Goal: Transaction & Acquisition: Purchase product/service

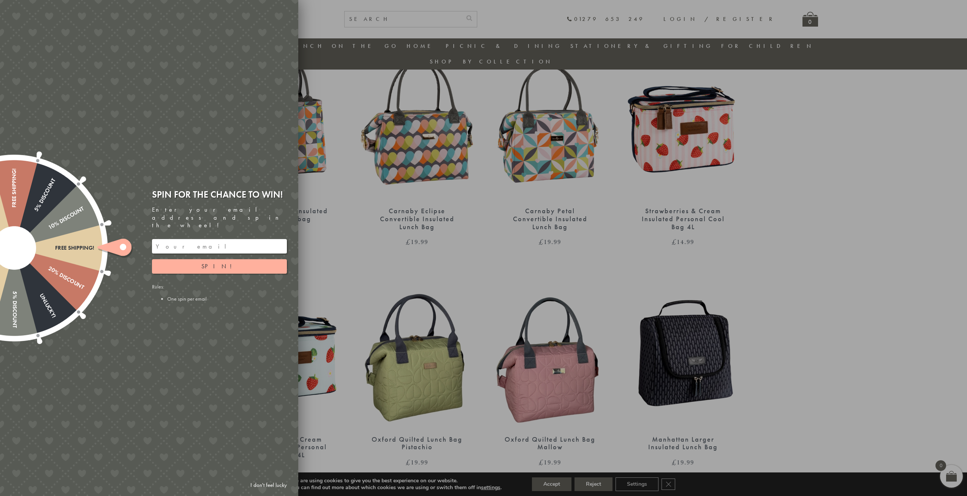
scroll to position [1185, 0]
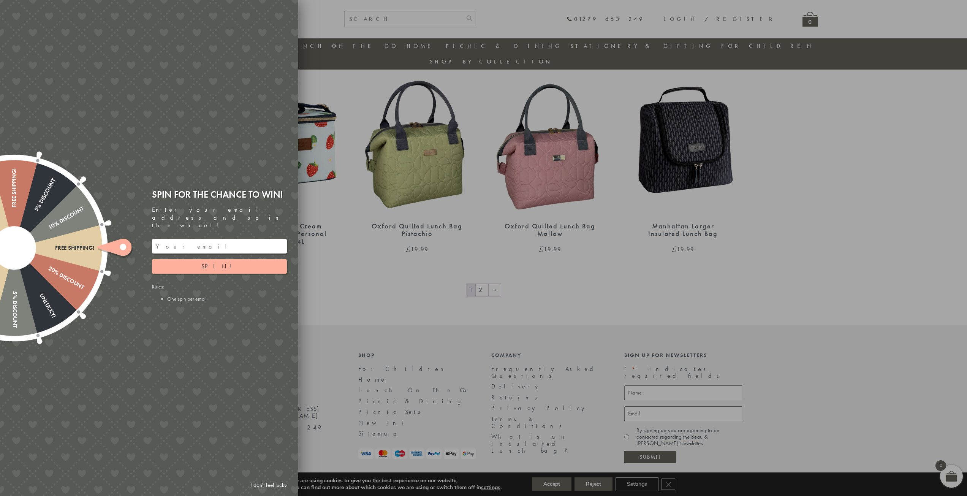
click at [494, 277] on div at bounding box center [483, 248] width 967 height 496
click at [257, 480] on link "I don't feel lucky" at bounding box center [269, 485] width 44 height 14
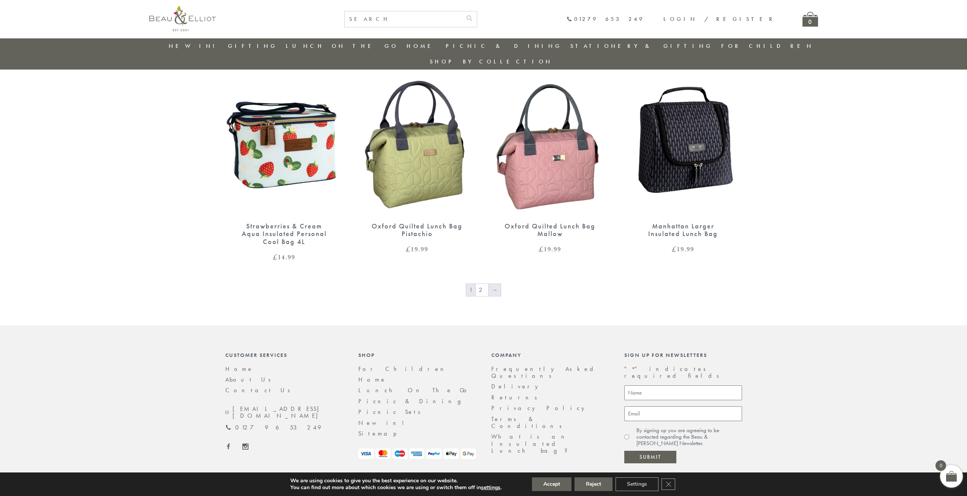
click at [490, 284] on link "→" at bounding box center [495, 290] width 12 height 12
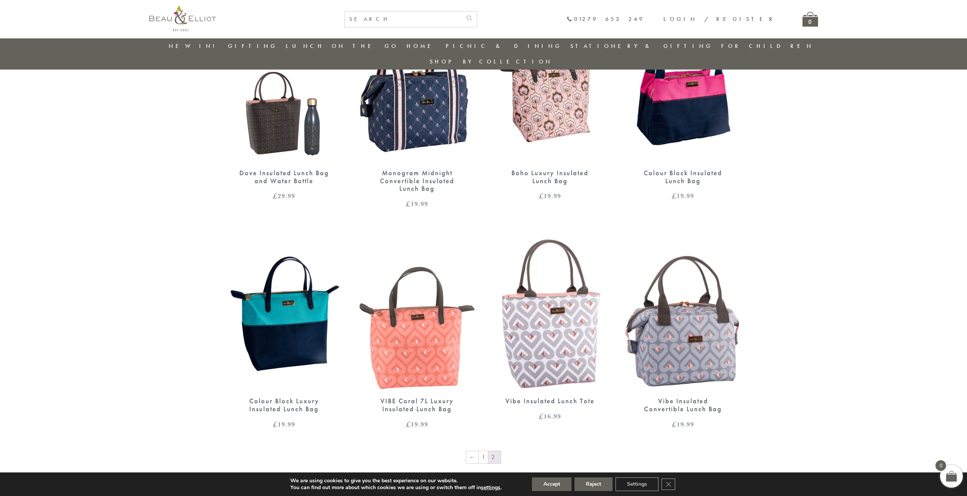
scroll to position [972, 0]
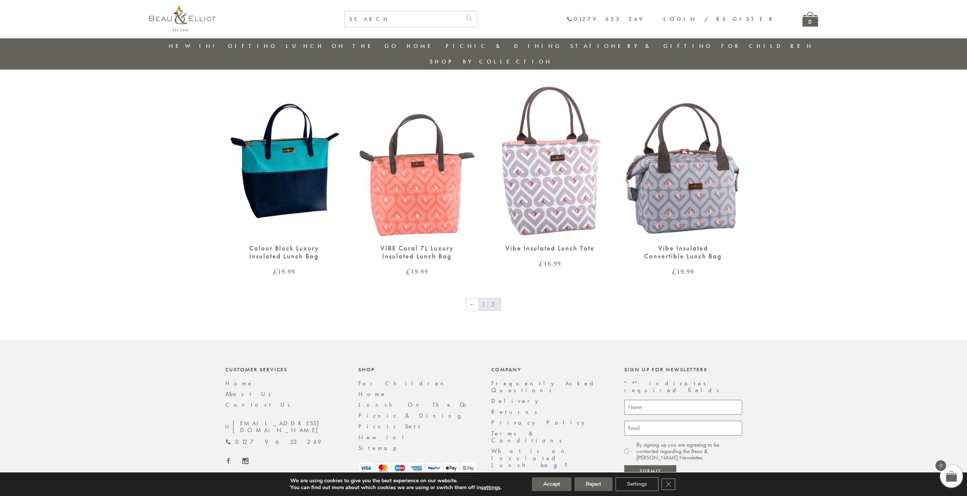
click at [481, 298] on link "1" at bounding box center [483, 304] width 9 height 12
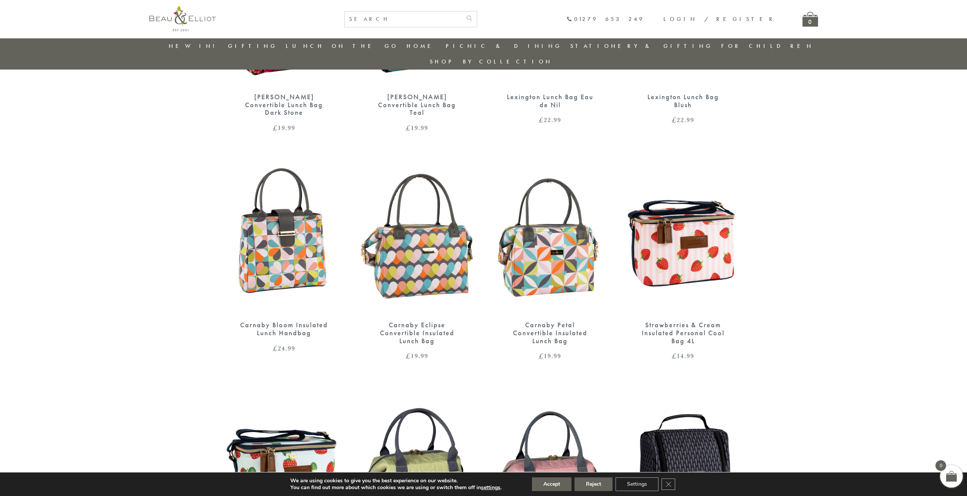
scroll to position [1086, 0]
